Goal: Task Accomplishment & Management: Use online tool/utility

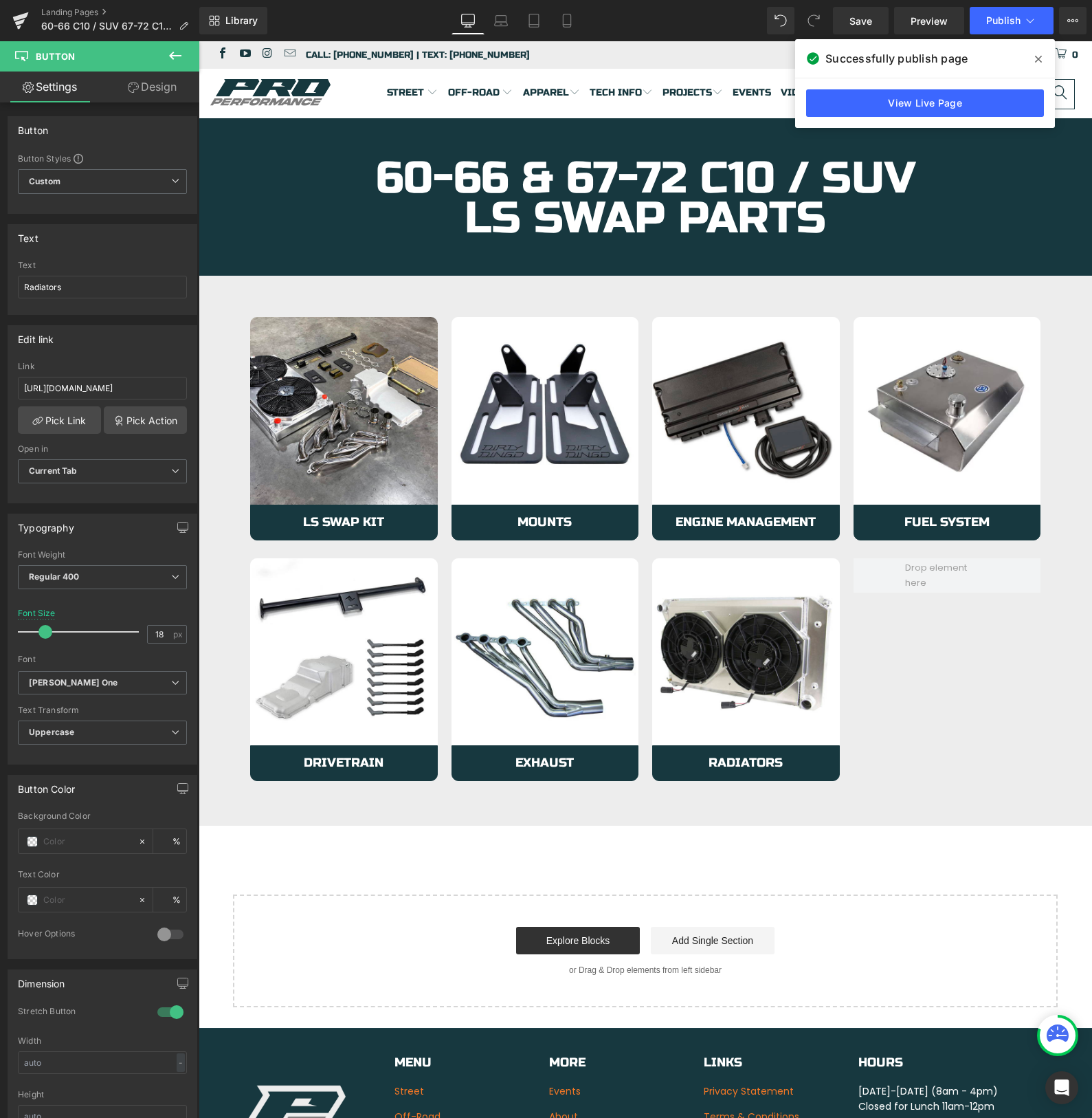
click at [1038, 57] on icon at bounding box center [1038, 59] width 7 height 11
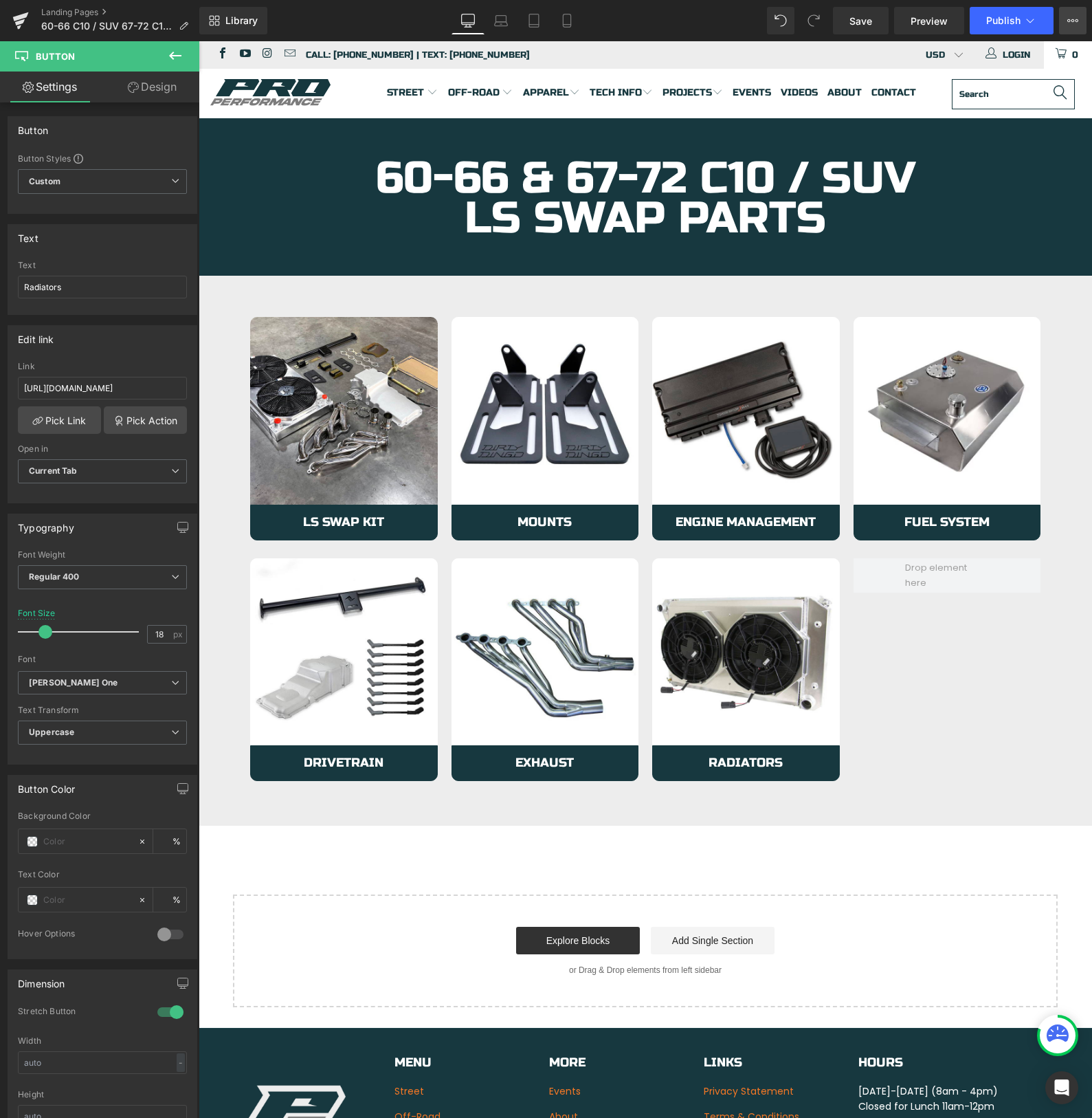
click at [1070, 23] on icon at bounding box center [1072, 20] width 11 height 11
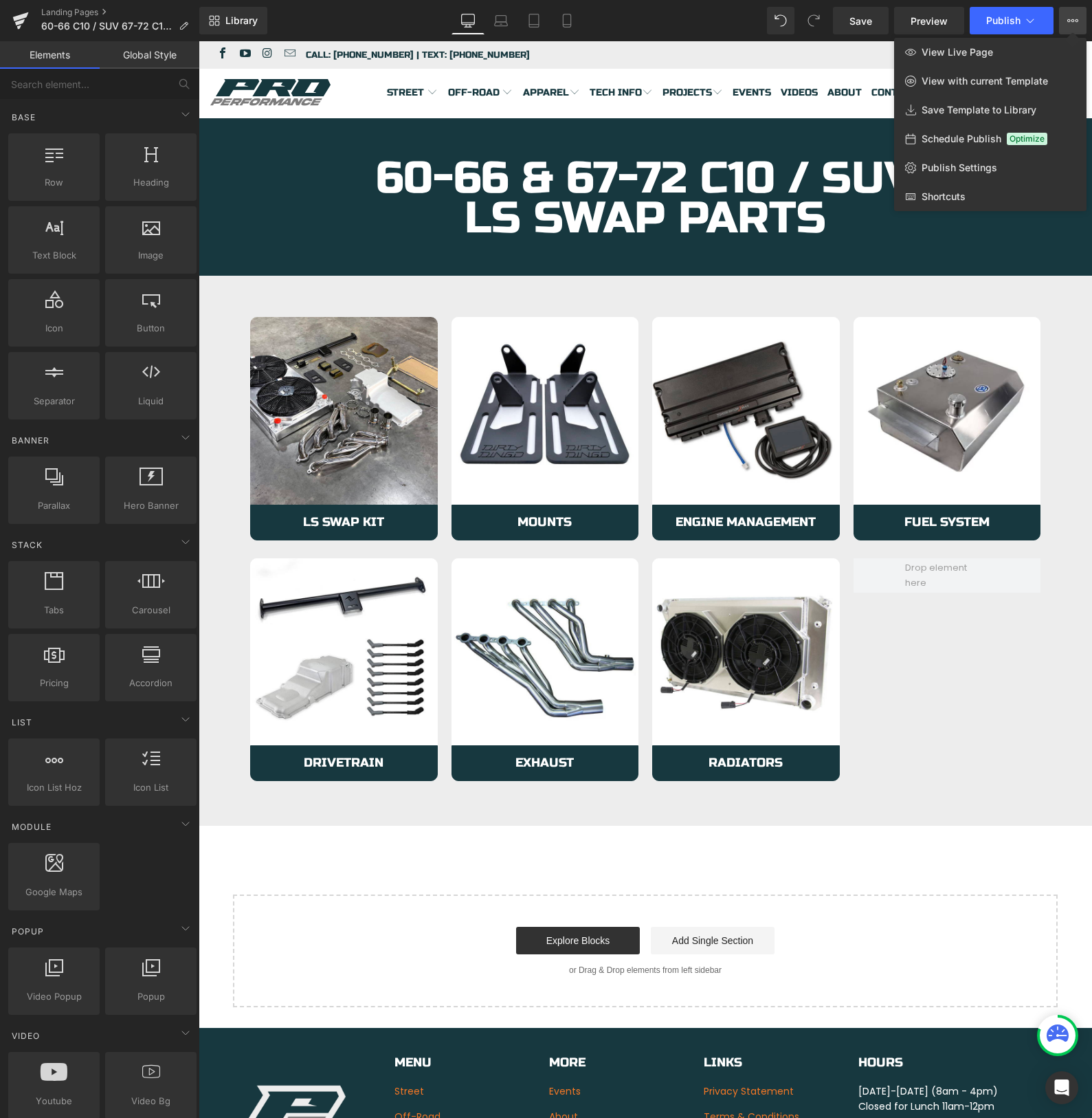
click at [612, 48] on div at bounding box center [645, 579] width 894 height 1077
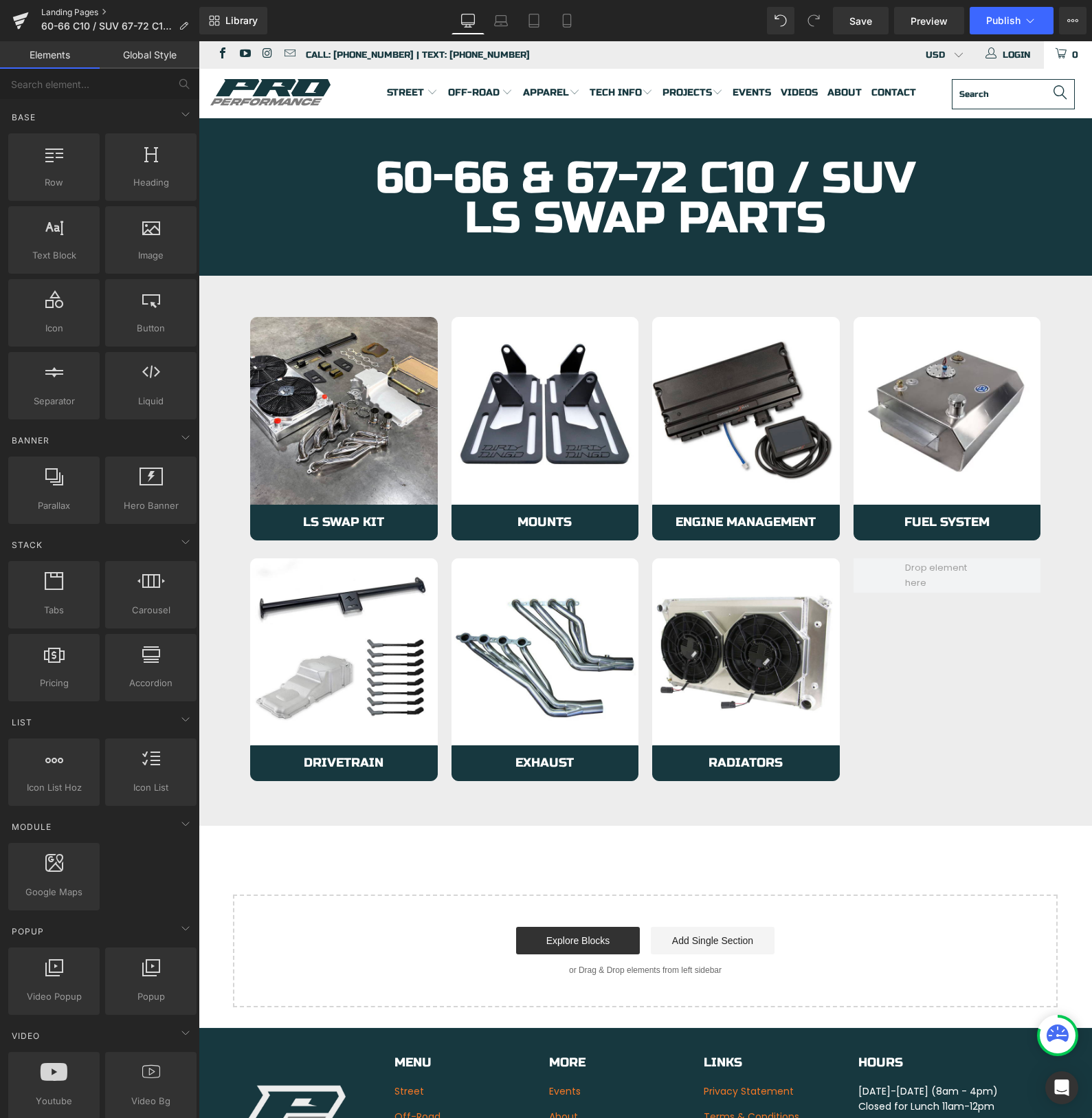
click at [75, 14] on link "Landing Pages" at bounding box center [120, 12] width 158 height 11
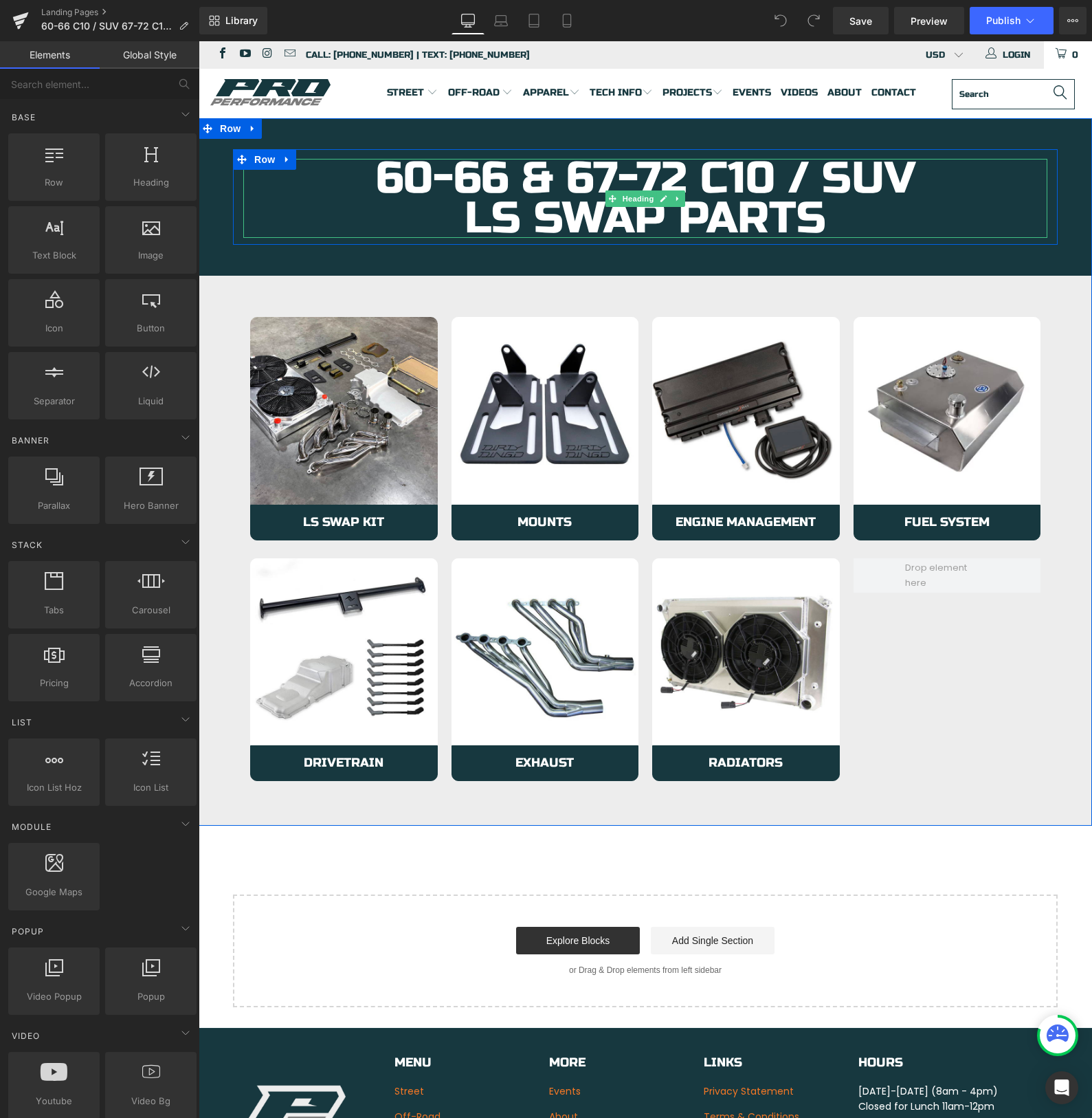
click at [513, 218] on h1 "LS Swap parts" at bounding box center [645, 218] width 804 height 40
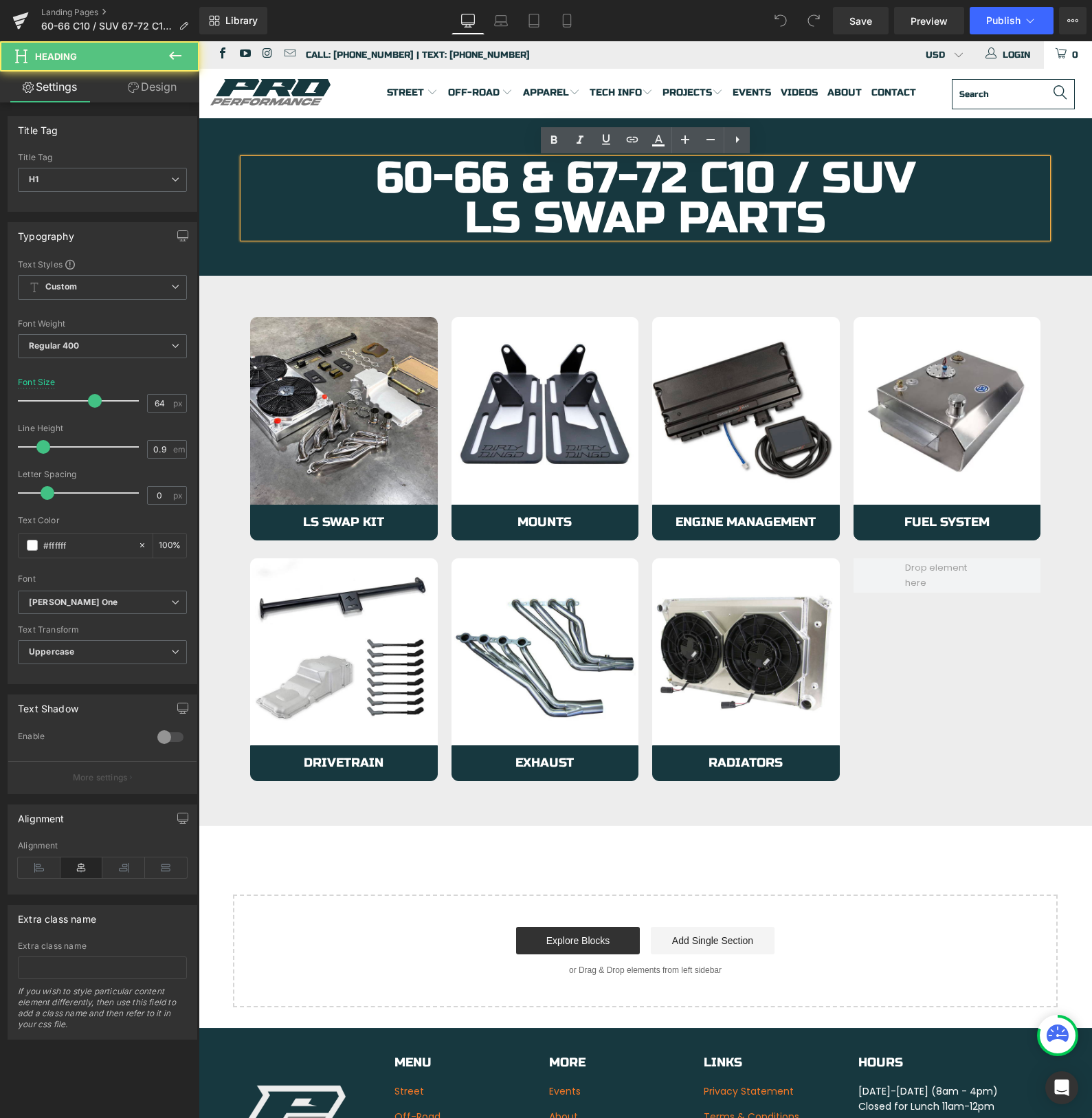
click at [513, 219] on h1 "LS Swap parts" at bounding box center [645, 218] width 804 height 40
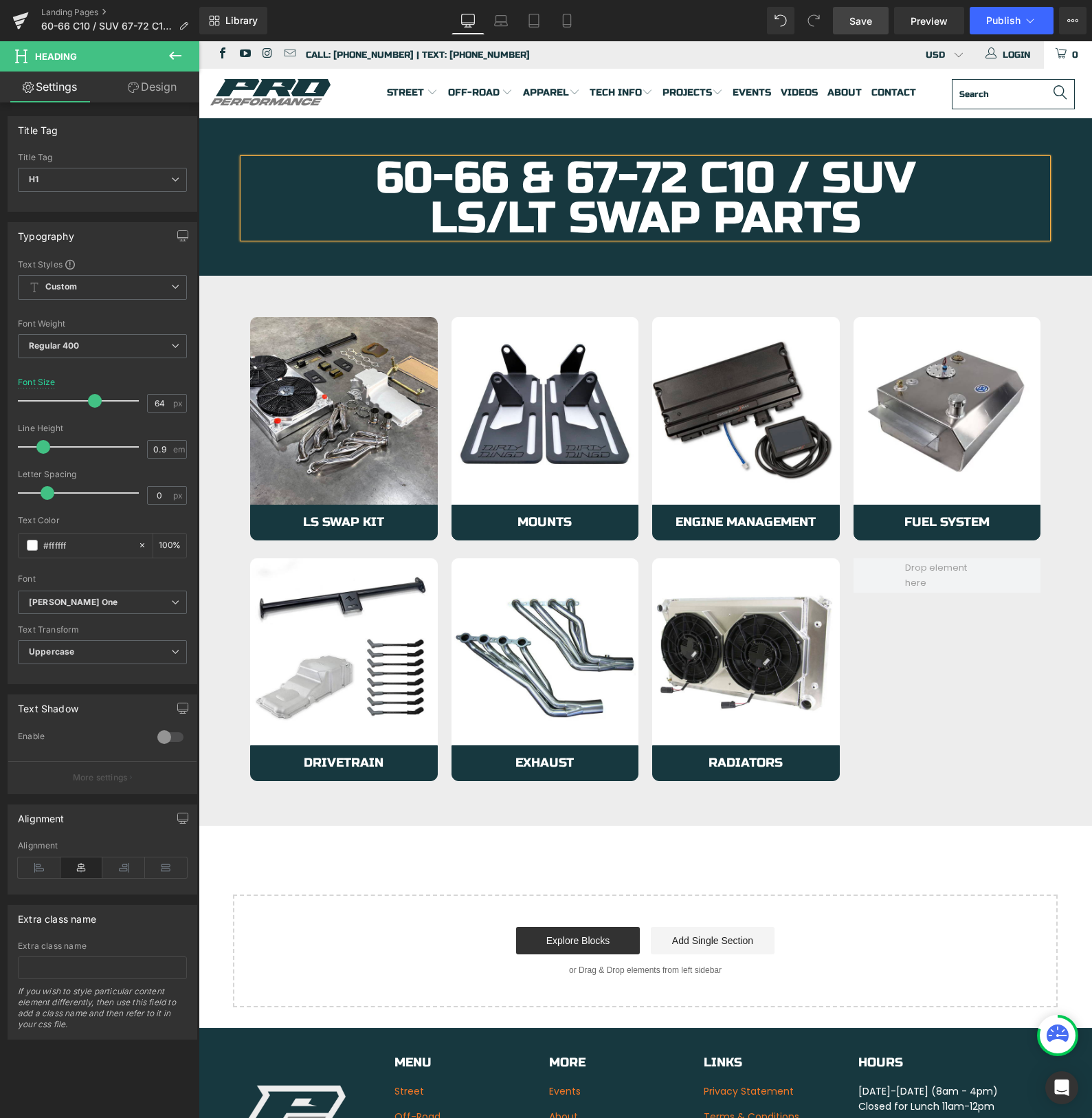
click at [857, 20] on span "Save" at bounding box center [860, 21] width 22 height 14
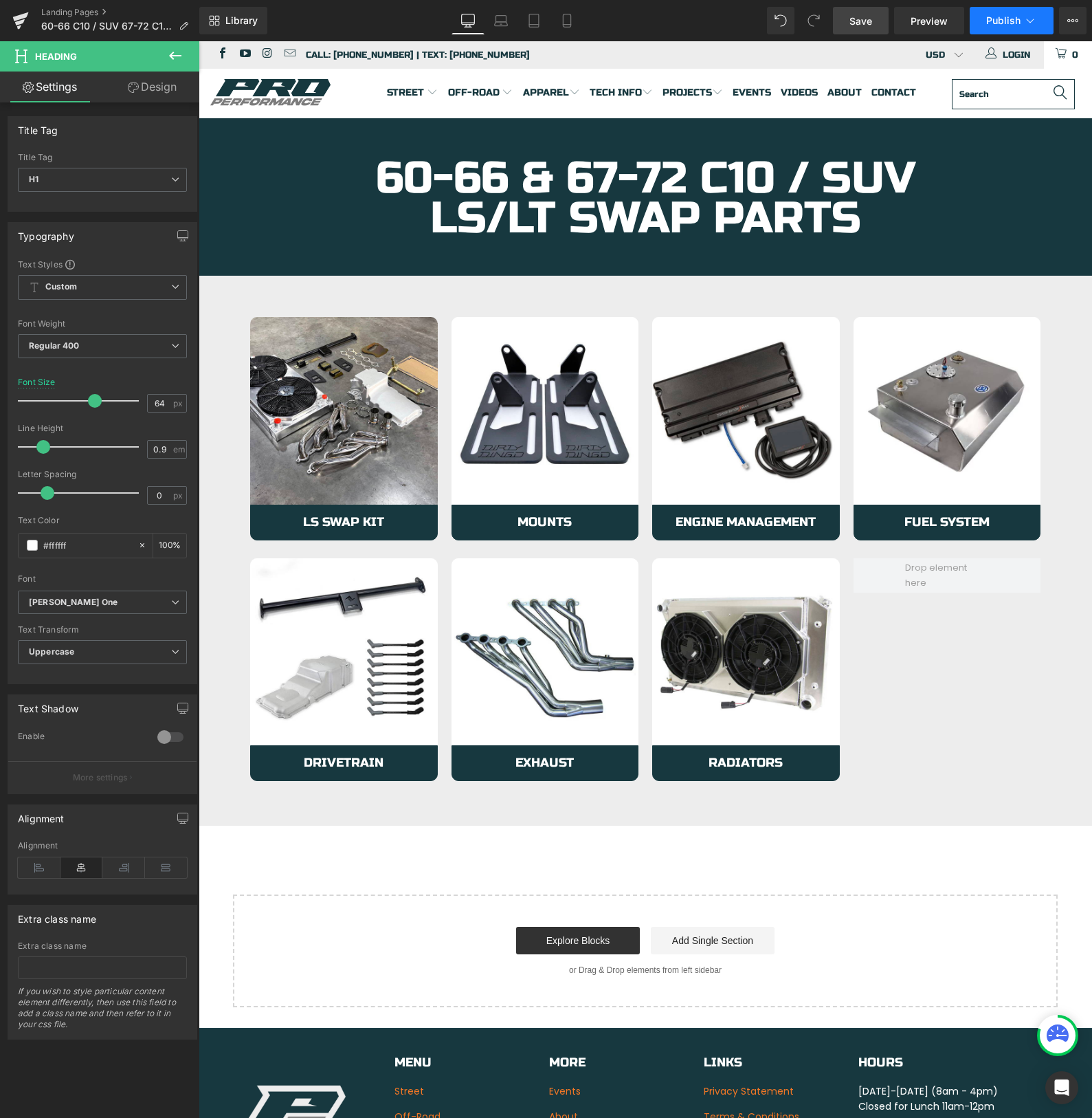
click at [1001, 22] on span "Publish" at bounding box center [1003, 20] width 34 height 11
click at [991, 12] on button "Publish" at bounding box center [1012, 20] width 84 height 27
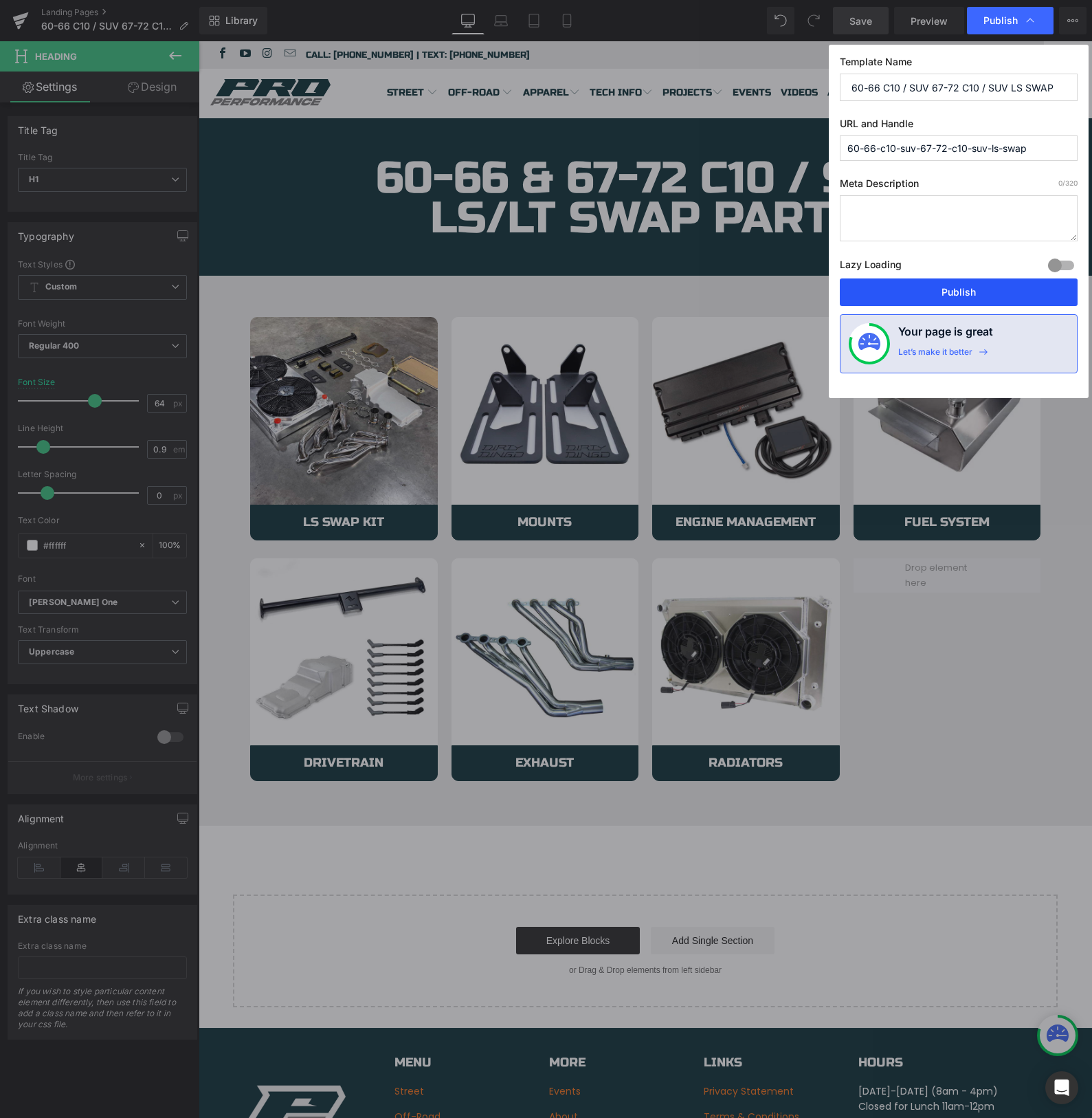
click at [916, 289] on button "Publish" at bounding box center [958, 291] width 238 height 27
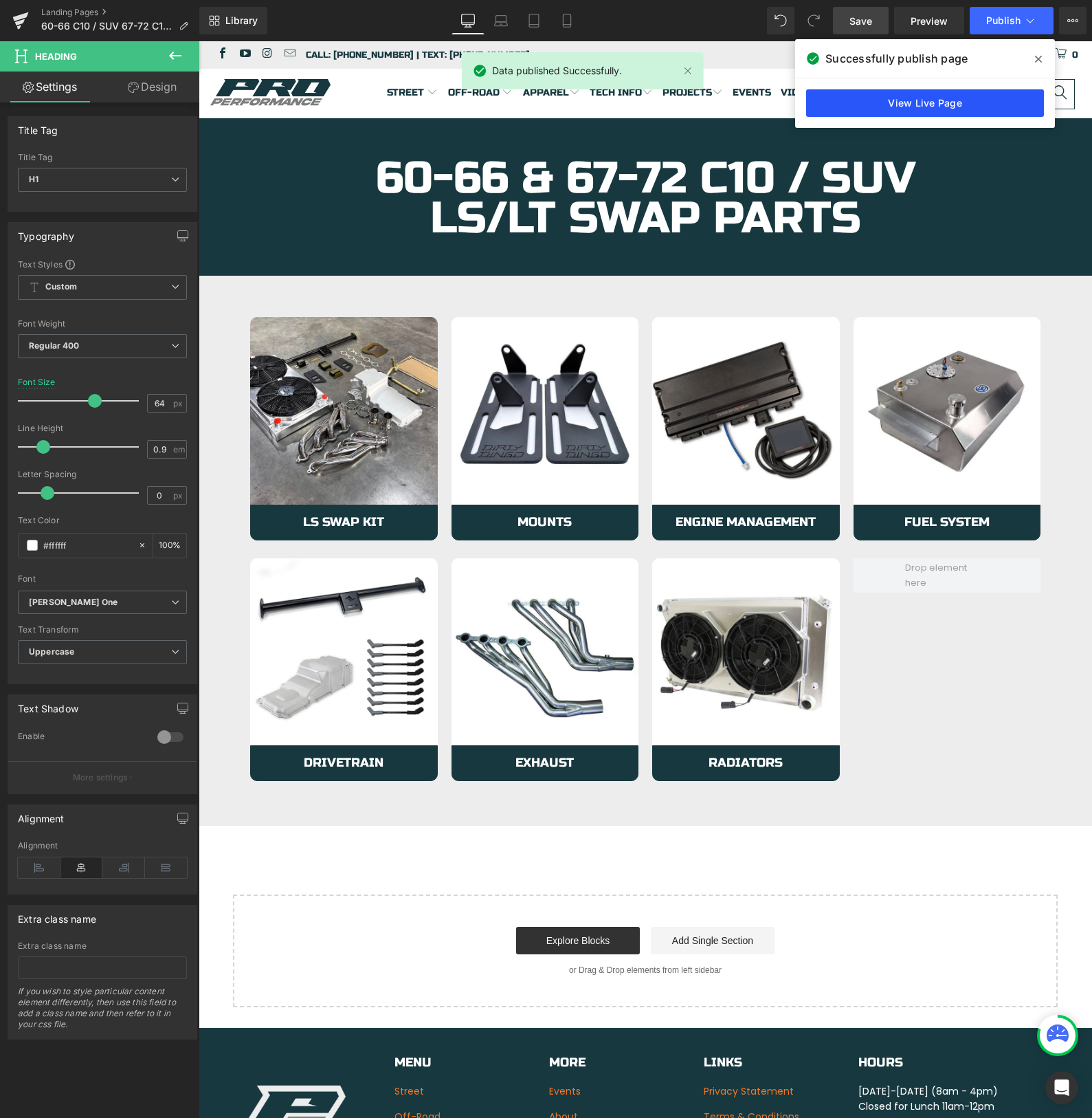
click at [867, 100] on link "View Live Page" at bounding box center [925, 103] width 238 height 27
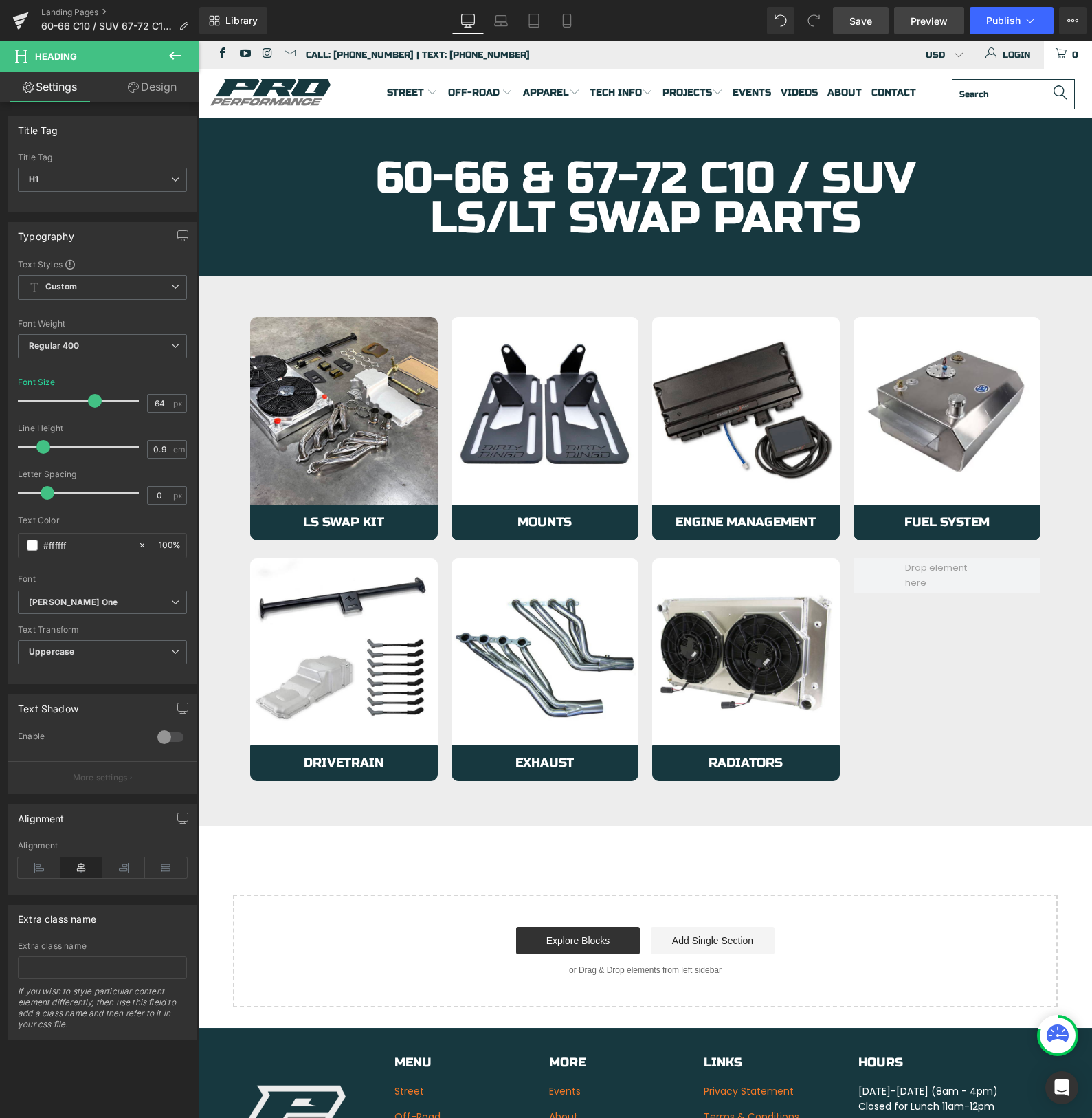
click at [933, 19] on span "Preview" at bounding box center [929, 21] width 37 height 14
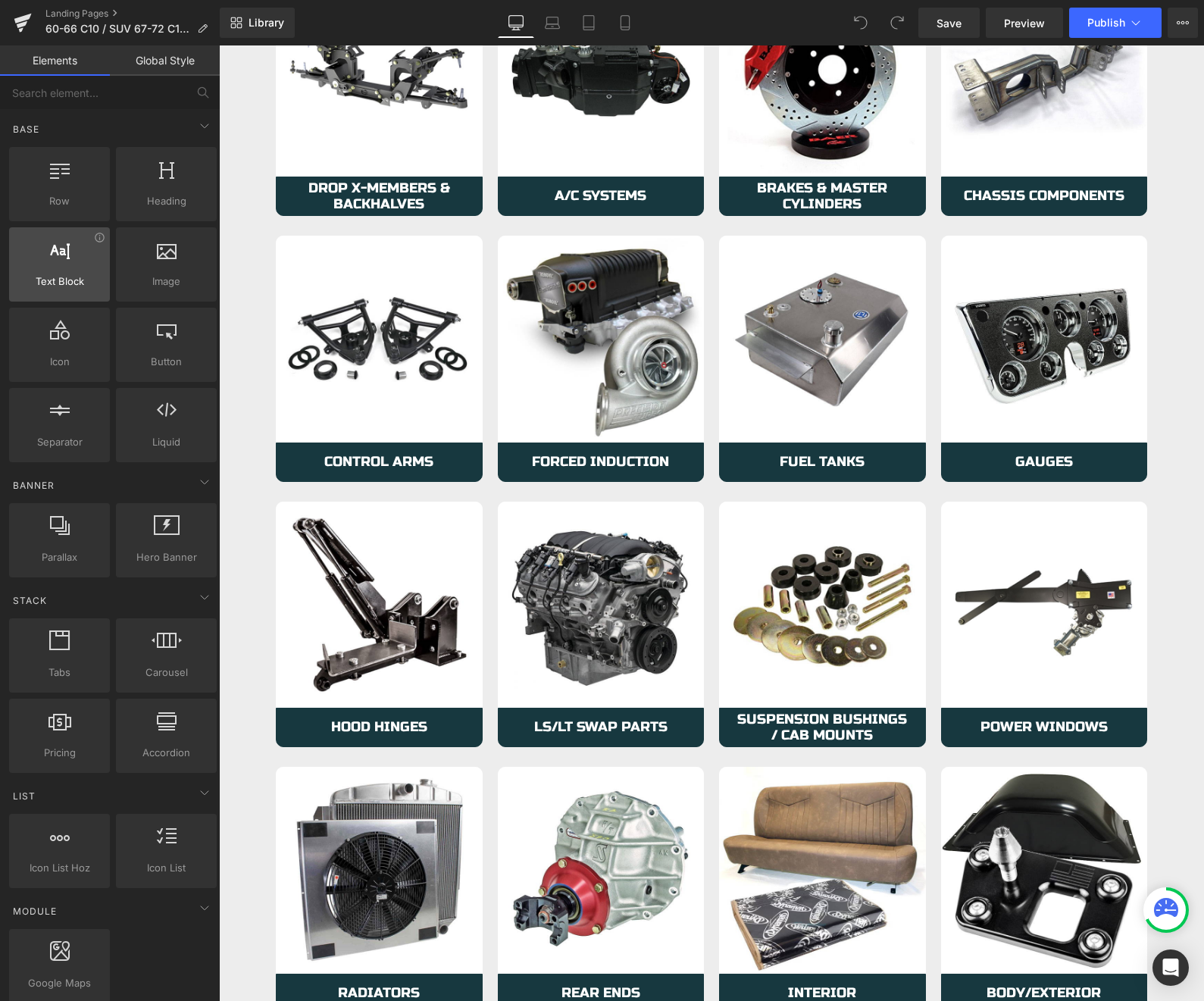
scroll to position [669, 0]
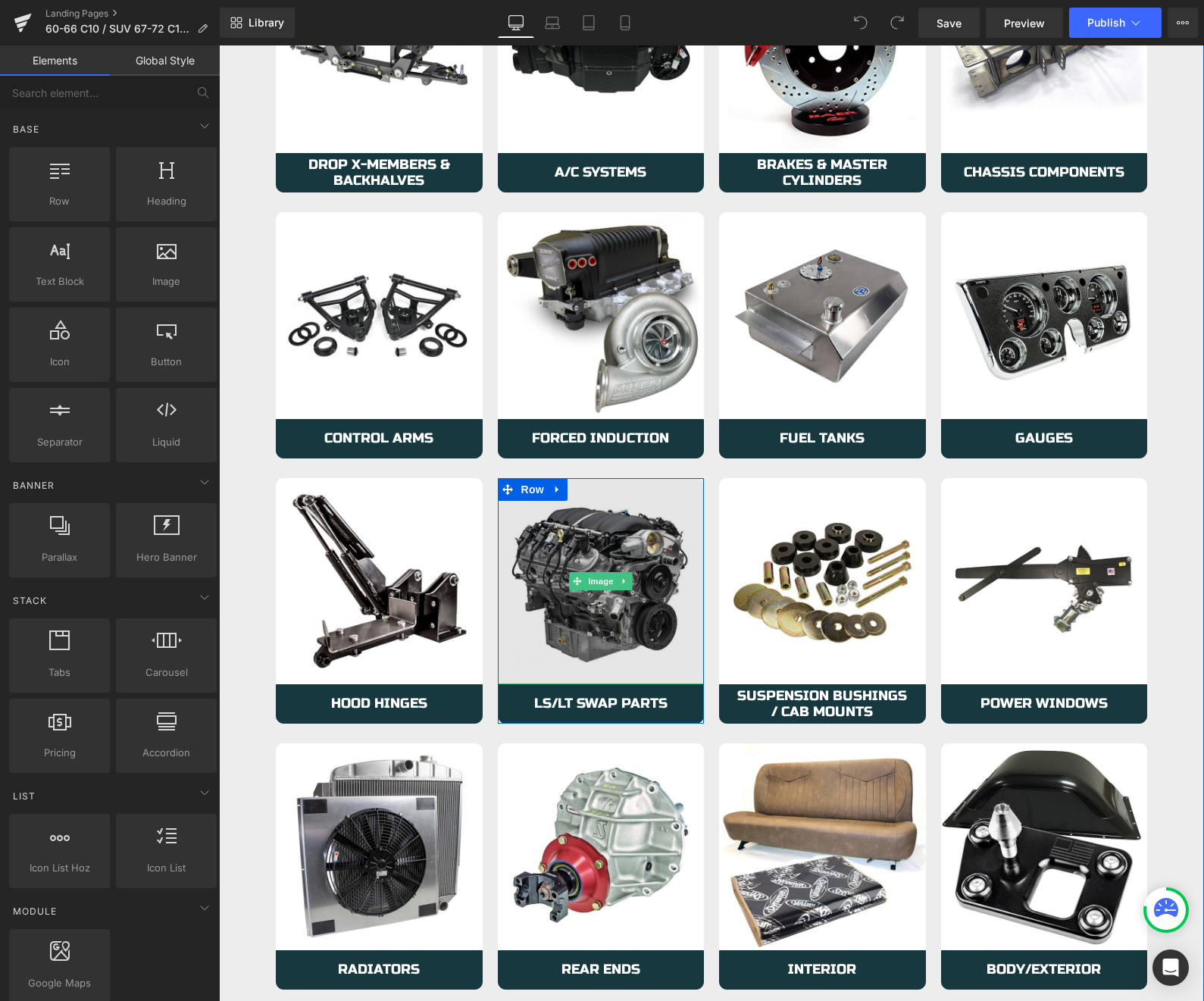
click at [575, 644] on img at bounding box center [601, 582] width 207 height 207
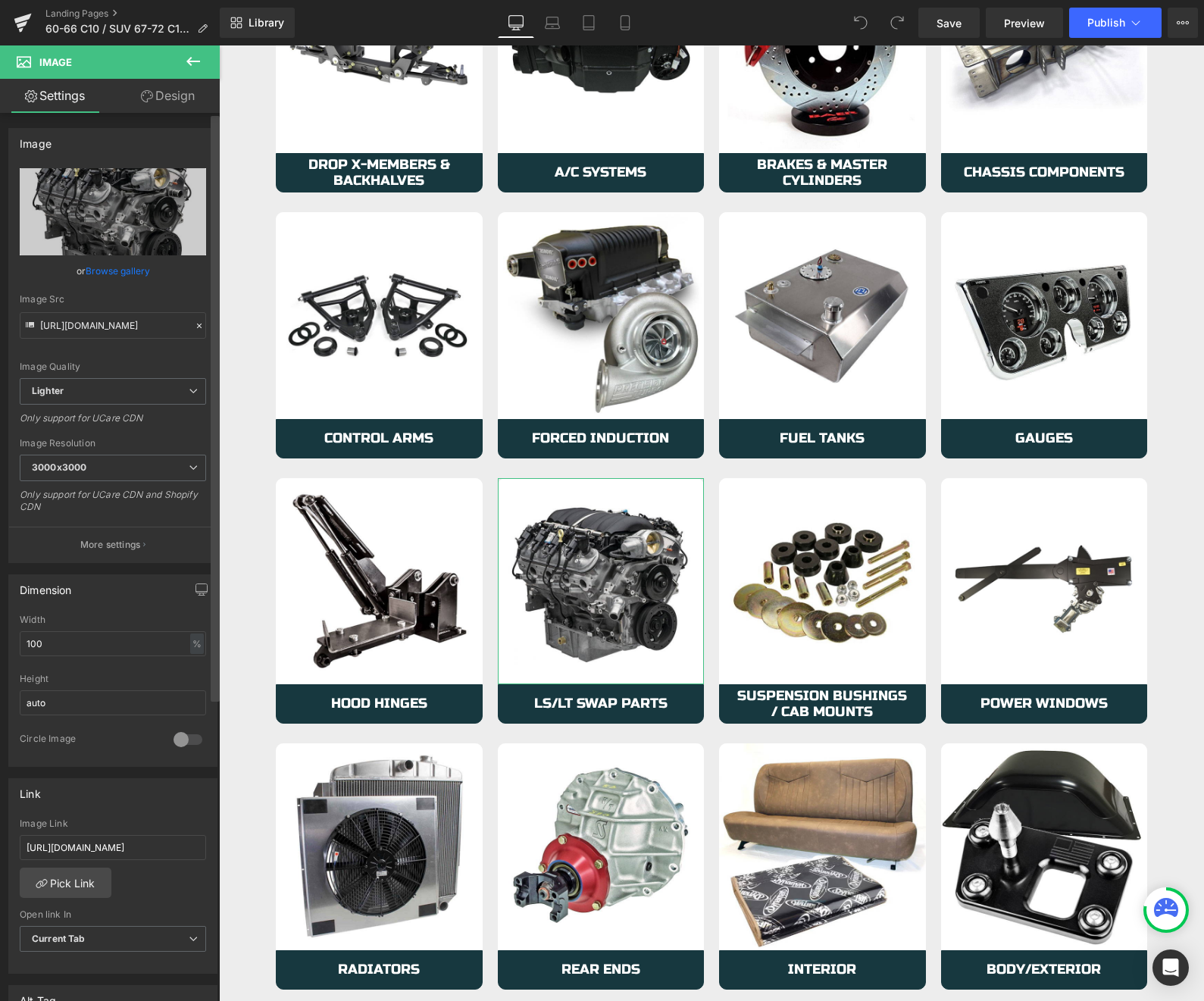
scroll to position [0, 427]
drag, startPoint x: 105, startPoint y: 845, endPoint x: 214, endPoint y: 844, distance: 109.0
click at [218, 844] on div "Image https://ucarecdn.com/9c529688-88bc-4bf2-8bab-d356fca80723/-/format/auto/-…" at bounding box center [110, 560] width 220 height 895
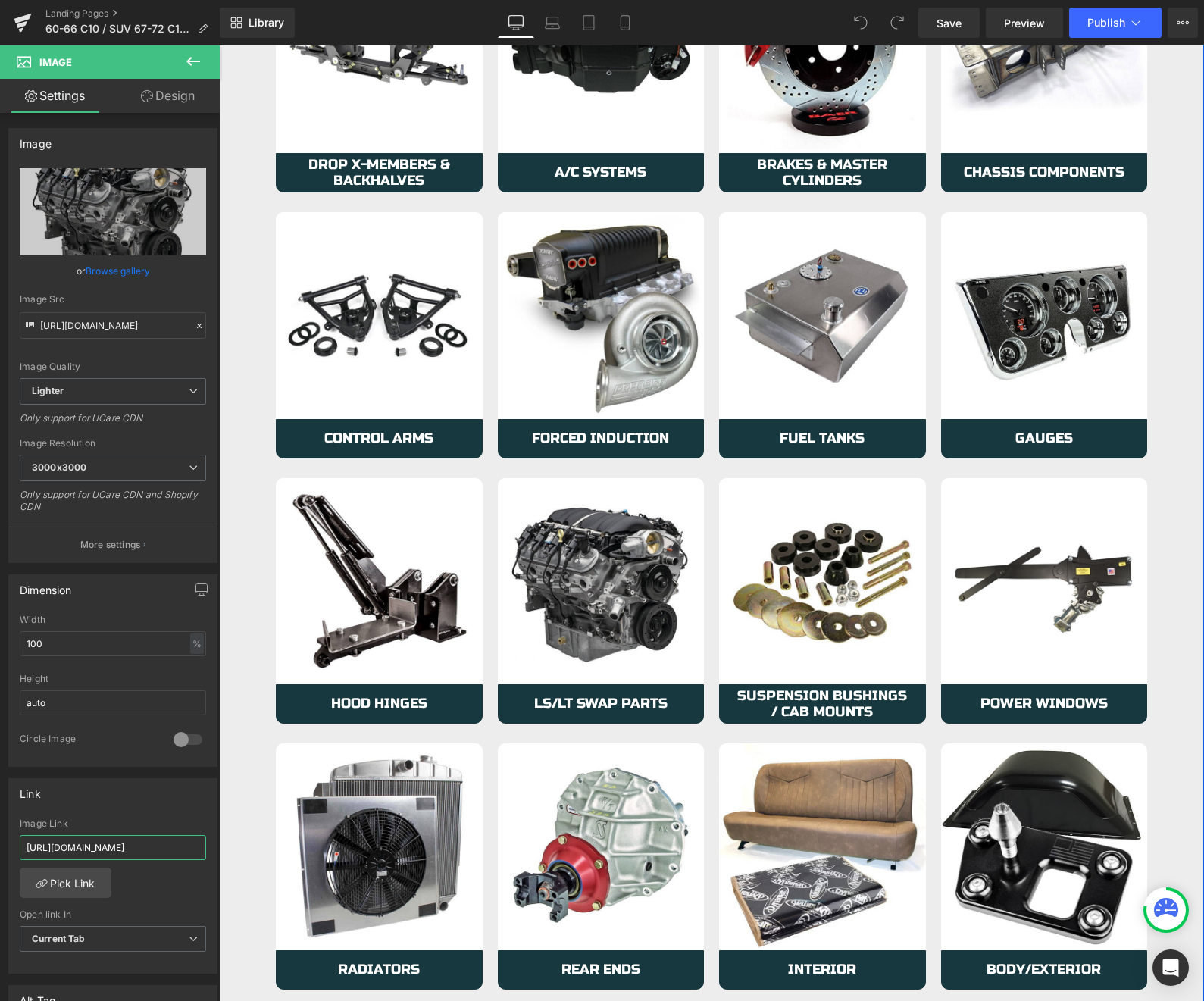
drag, startPoint x: 330, startPoint y: 893, endPoint x: 228, endPoint y: 843, distance: 113.6
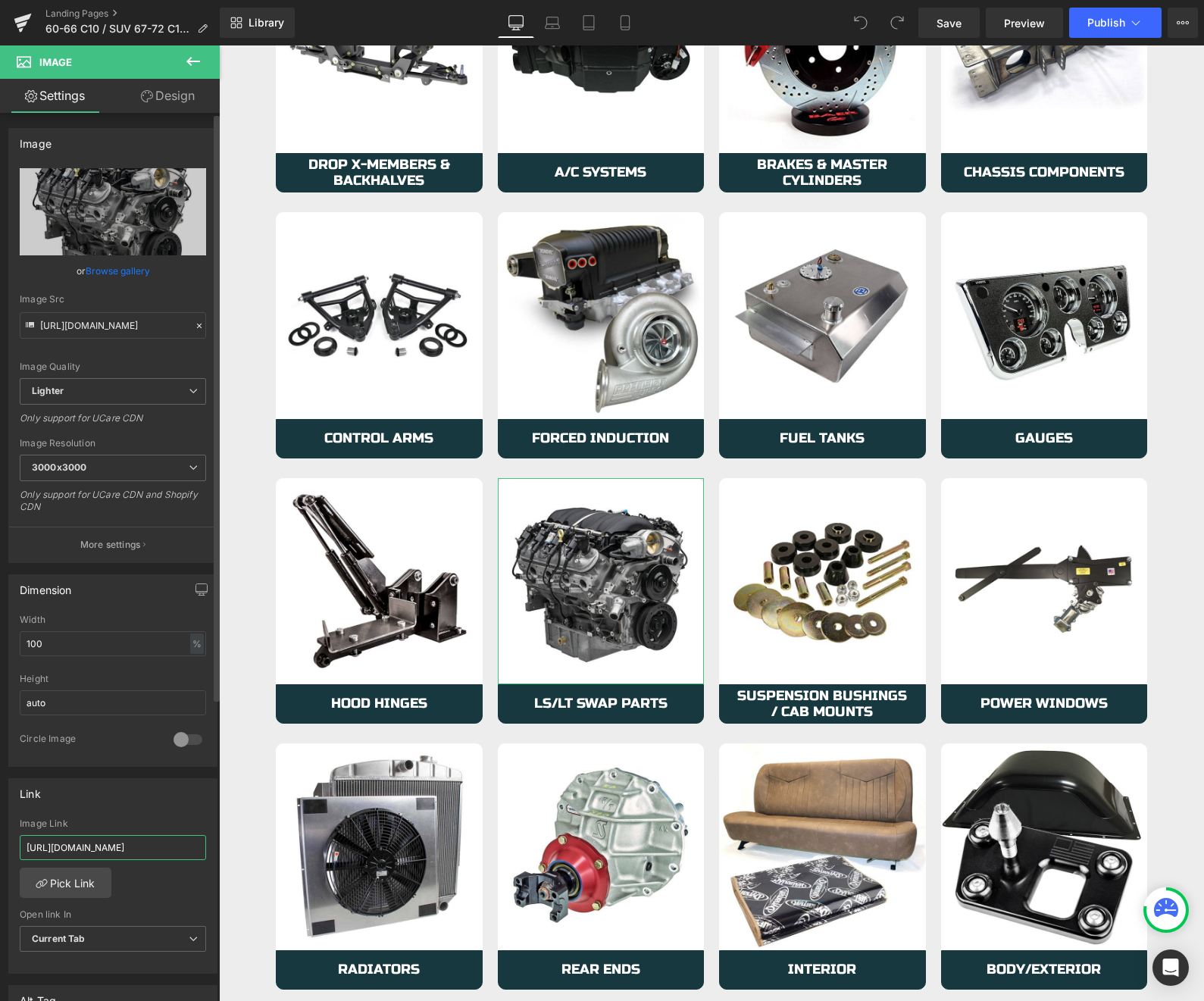
click at [145, 841] on input "https://azproperformance.com/a/gempages?preview=114043388019&type=template-page…" at bounding box center [113, 847] width 187 height 25
paste input "pages/"
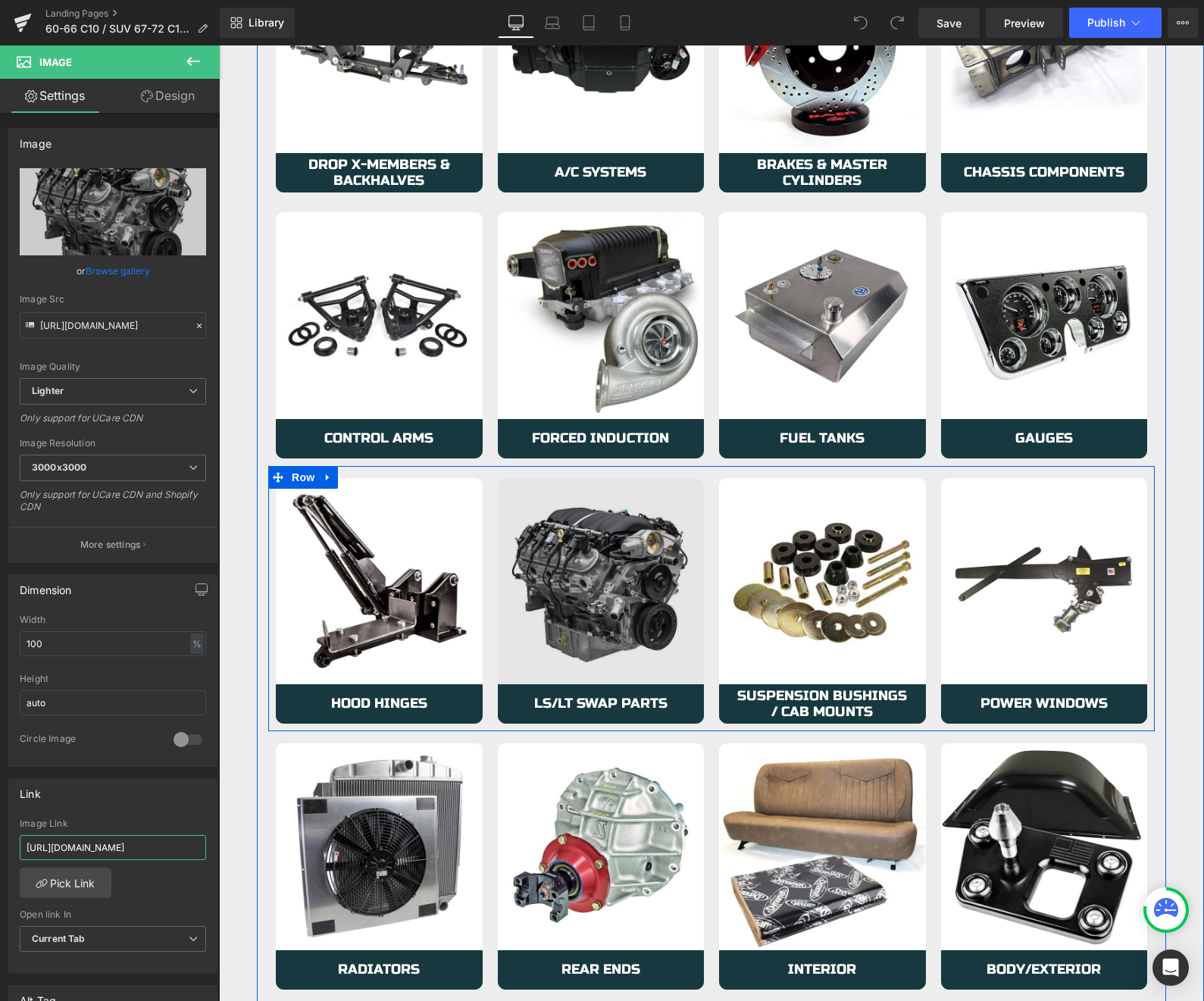
type input "https://azproperformance.com/pages/60-66-c10-suv-67-72-c10-suv-ls-swap"
click at [525, 597] on img at bounding box center [601, 582] width 207 height 207
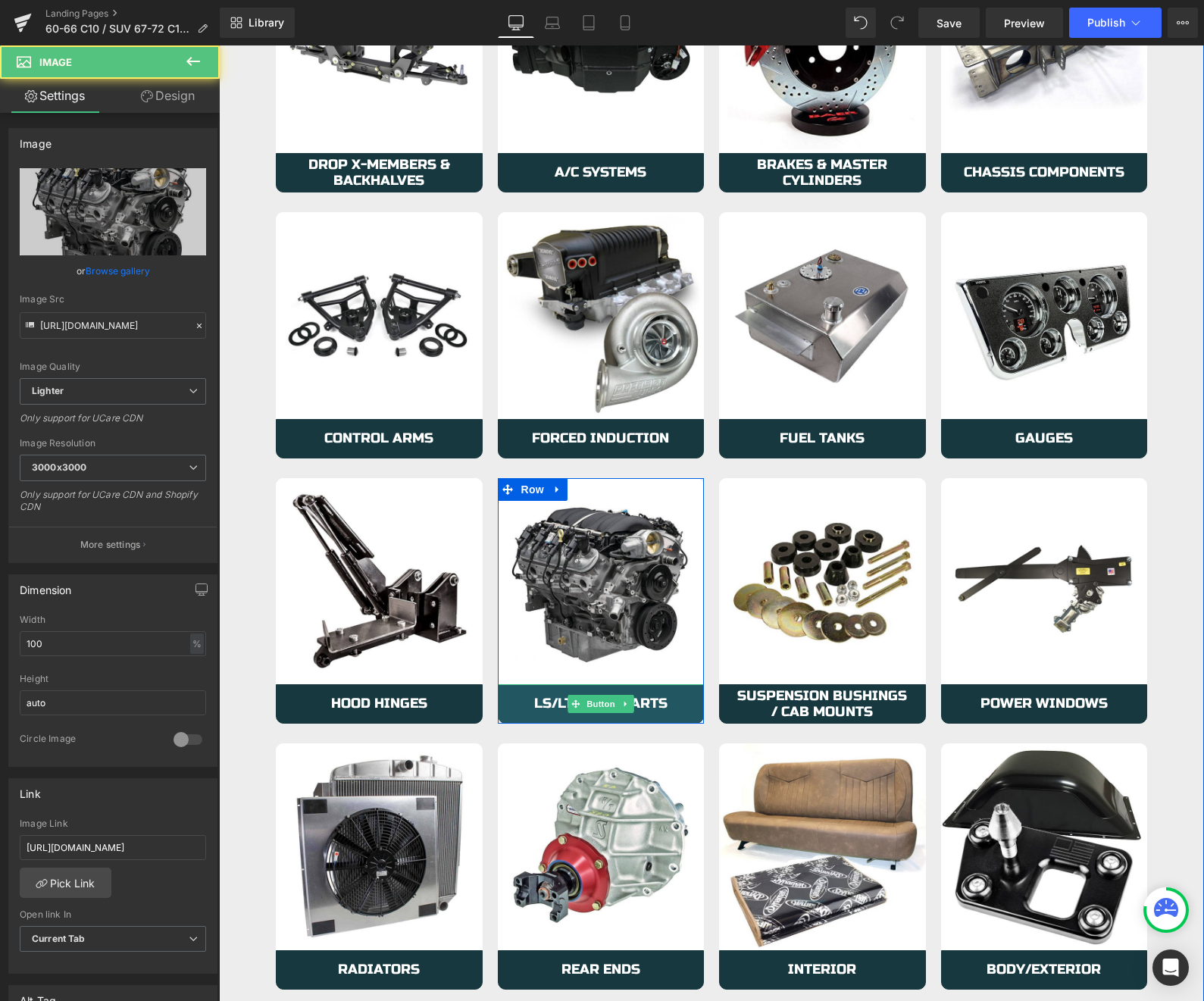
click at [517, 706] on link "LS/LT Swap Parts" at bounding box center [601, 704] width 207 height 39
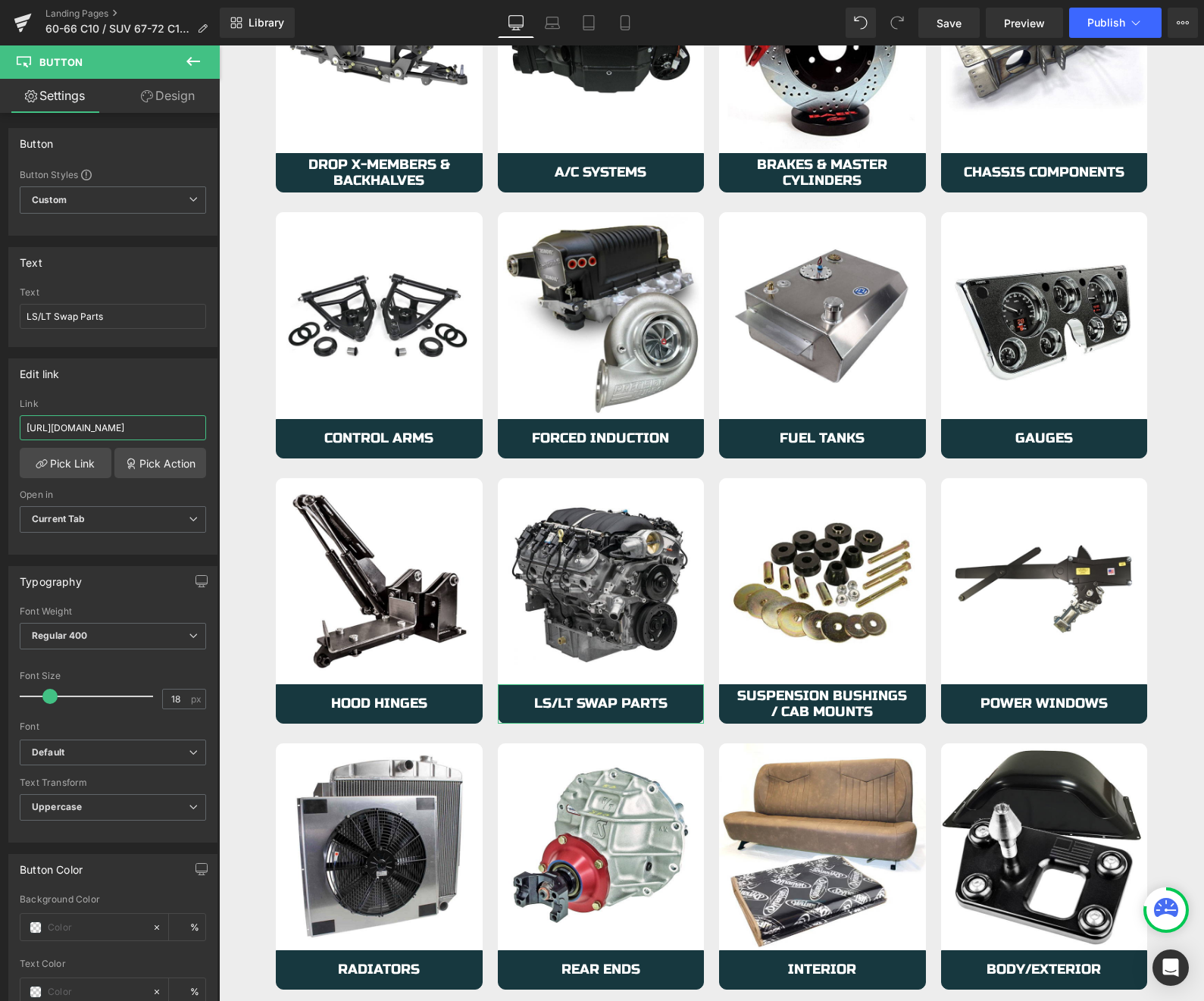
scroll to position [0, 427]
drag, startPoint x: 340, startPoint y: 476, endPoint x: 223, endPoint y: 422, distance: 128.9
click at [91, 427] on input "https://azproperformance.com/a/gempages?preview=114043388019&type=template-page…" at bounding box center [113, 427] width 187 height 25
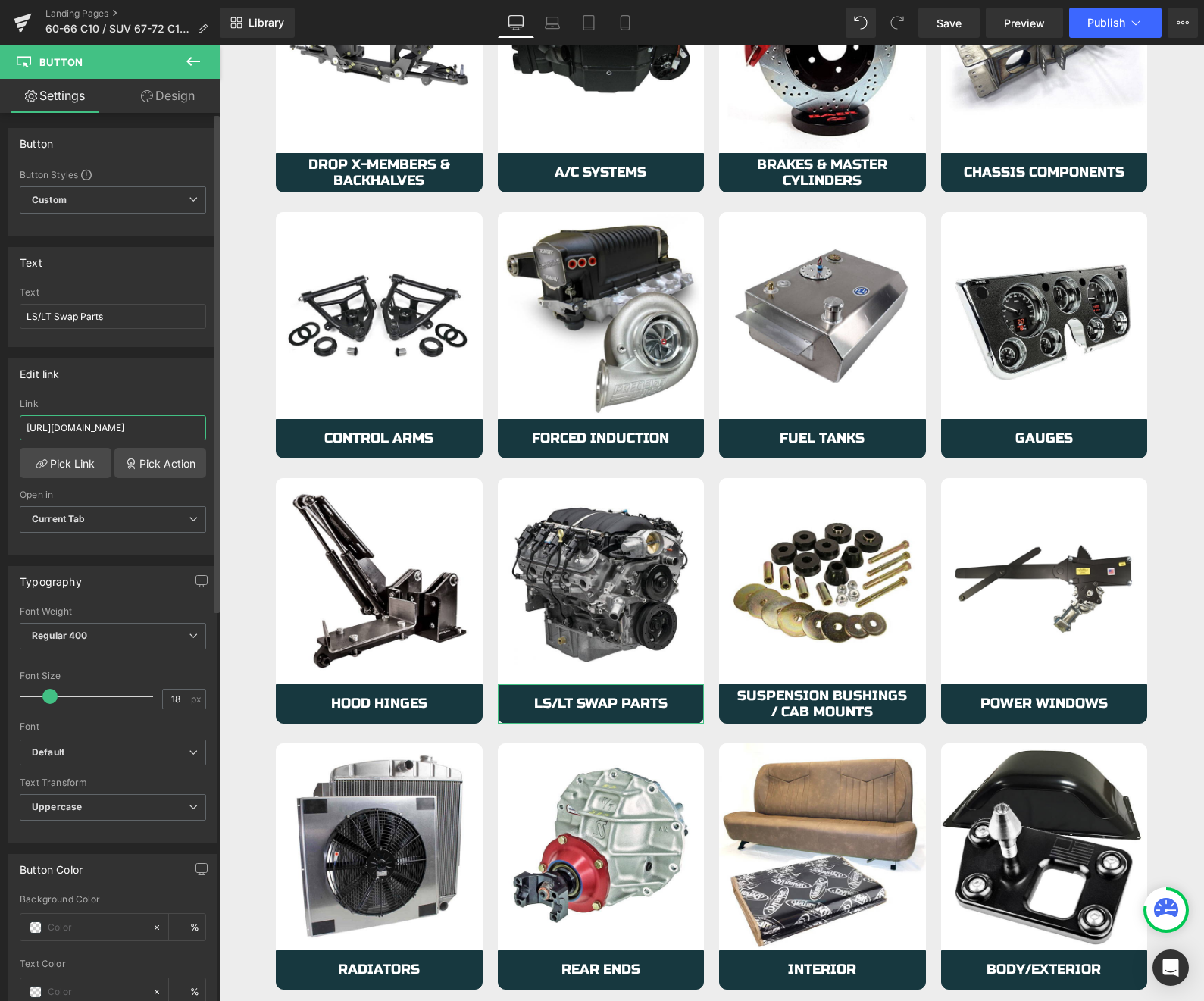
scroll to position [0, 169]
type input "https://azproperformance.com/pages/60-66-c10-suv-67-72-c10-suv-ls-swap"
click at [942, 25] on span "Save" at bounding box center [949, 23] width 25 height 16
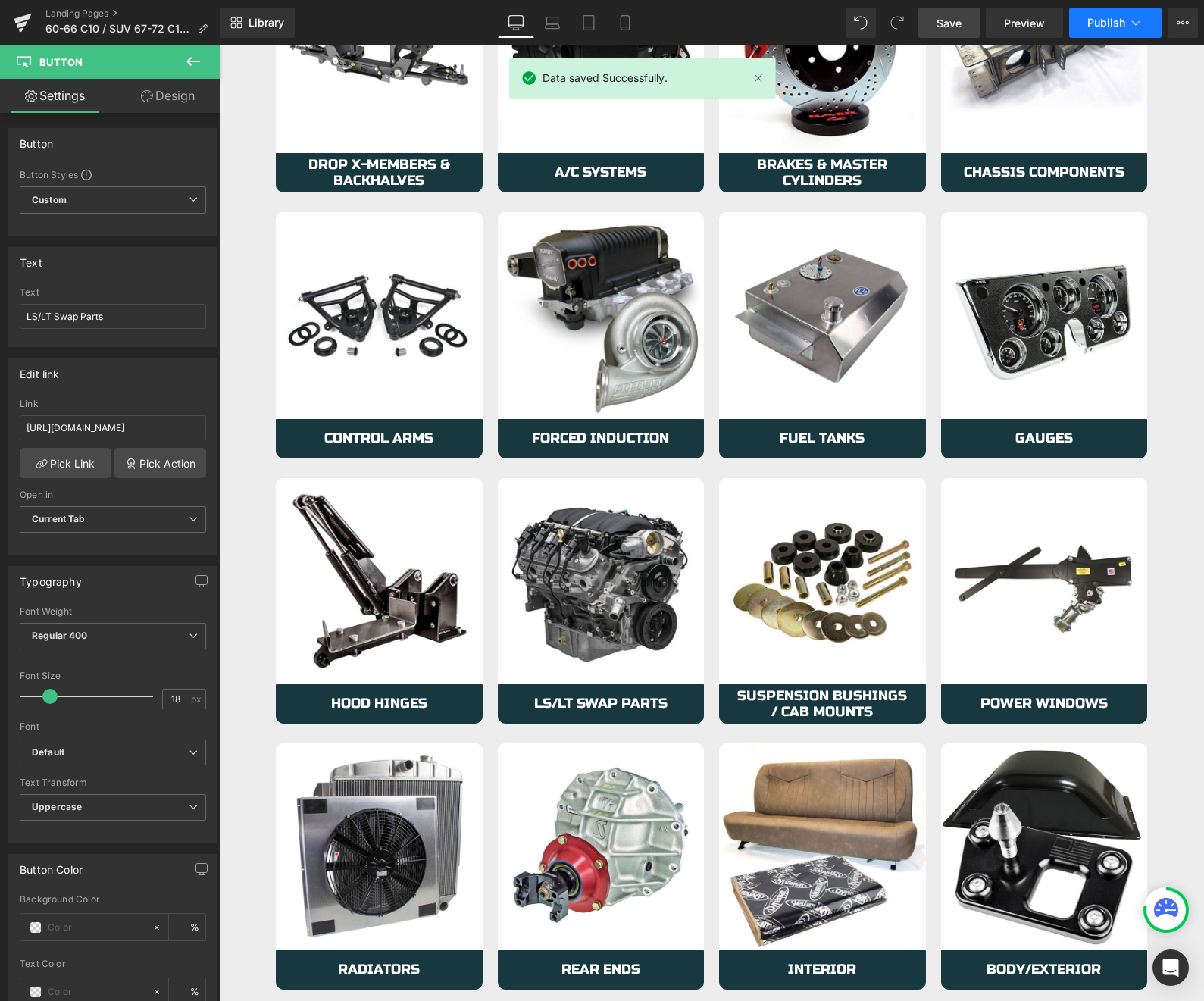
click at [1121, 18] on span "Publish" at bounding box center [1106, 22] width 38 height 12
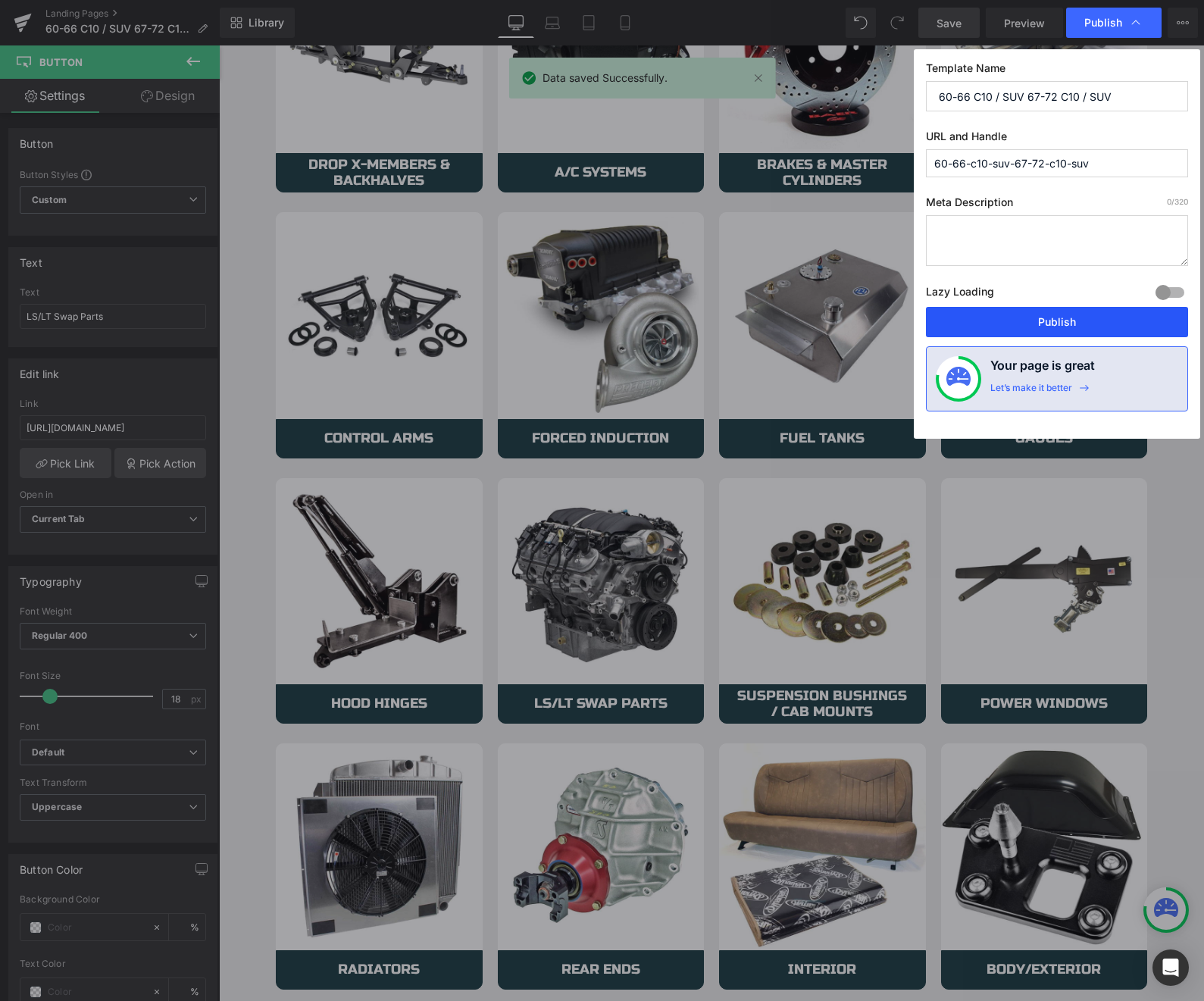
click at [1053, 329] on button "Publish" at bounding box center [1057, 321] width 263 height 30
